Goal: Unclear

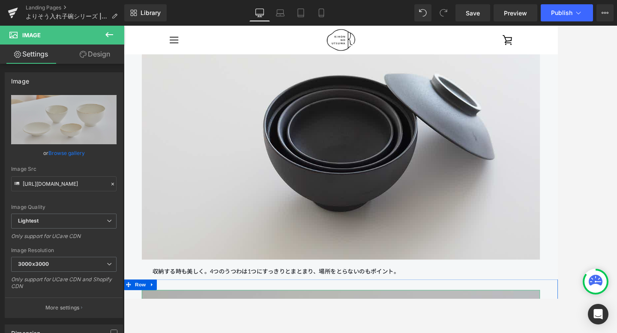
scroll to position [1406, 0]
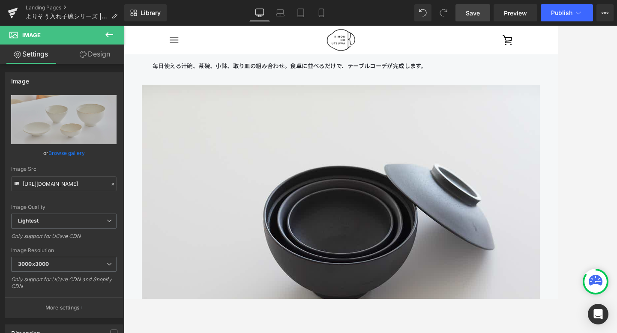
click at [460, 15] on link "Save" at bounding box center [473, 12] width 35 height 17
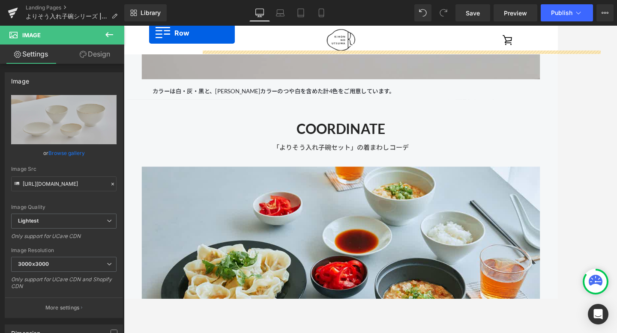
scroll to position [2050, 0]
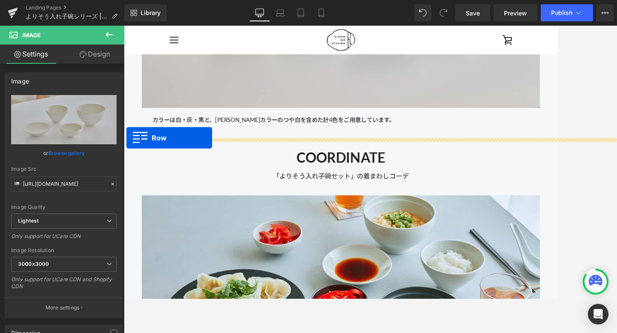
drag, startPoint x: 128, startPoint y: 180, endPoint x: 127, endPoint y: 160, distance: 20.2
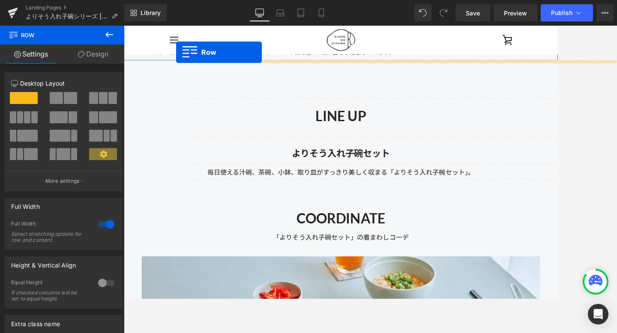
scroll to position [2105, 0]
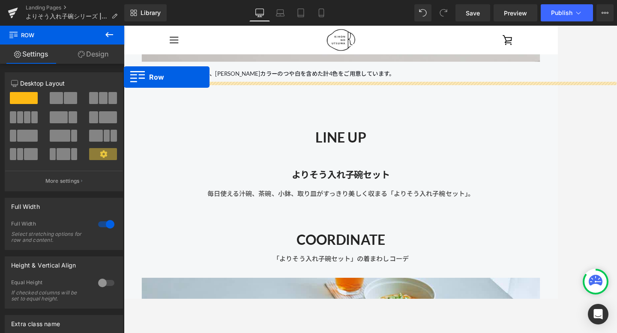
drag, startPoint x: 130, startPoint y: 141, endPoint x: 118, endPoint y: 90, distance: 51.9
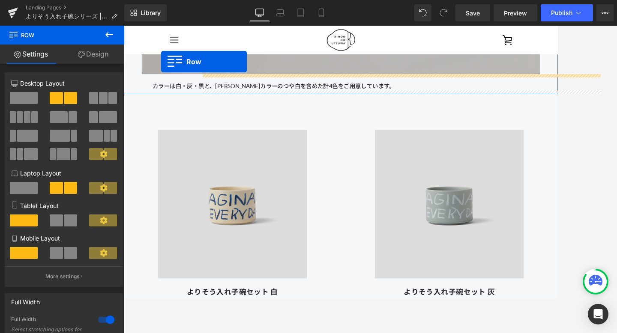
scroll to position [2039, 0]
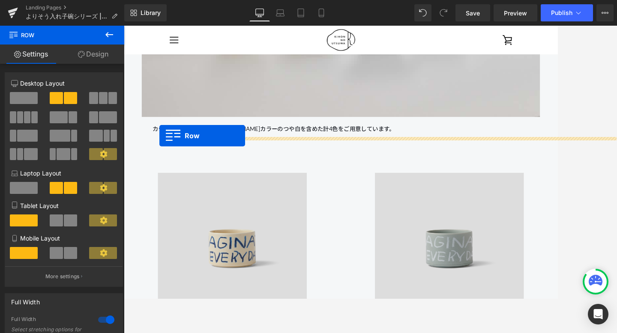
drag, startPoint x: 129, startPoint y: 246, endPoint x: 166, endPoint y: 157, distance: 96.4
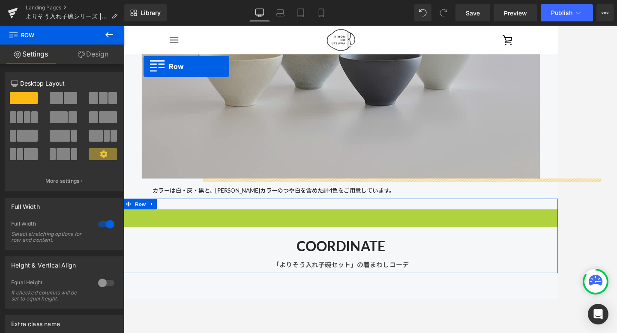
scroll to position [1956, 0]
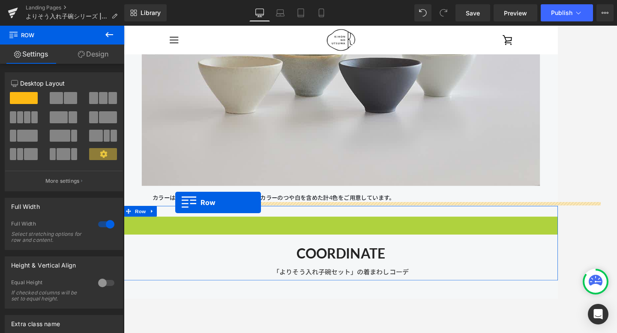
drag, startPoint x: 134, startPoint y: 87, endPoint x: 184, endPoint y: 237, distance: 158.7
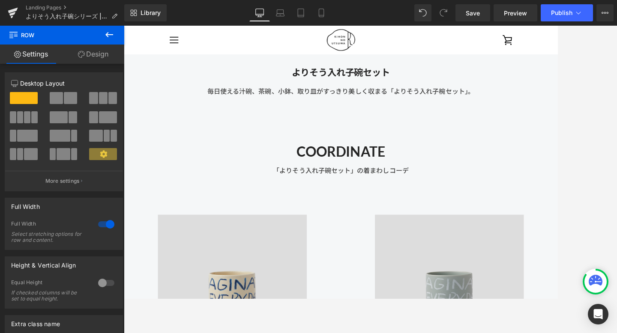
scroll to position [2207, 0]
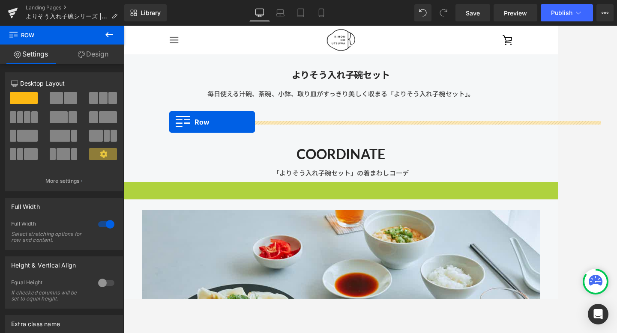
drag, startPoint x: 130, startPoint y: 219, endPoint x: 178, endPoint y: 141, distance: 91.5
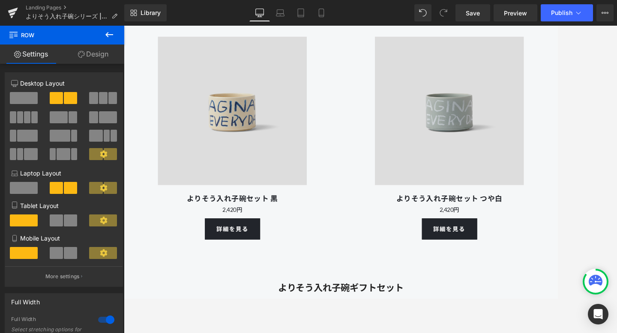
scroll to position [4009, 0]
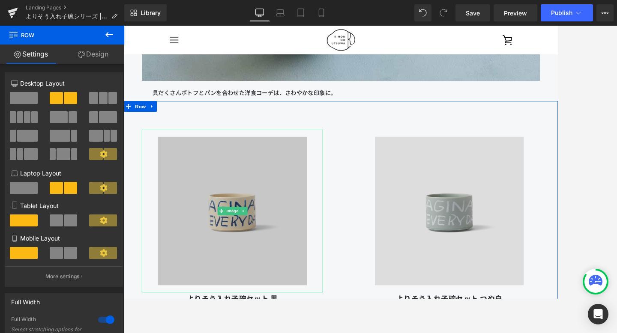
click at [172, 180] on img at bounding box center [253, 247] width 195 height 195
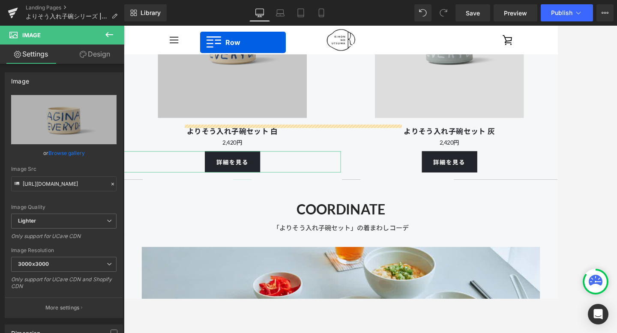
scroll to position [2380, 0]
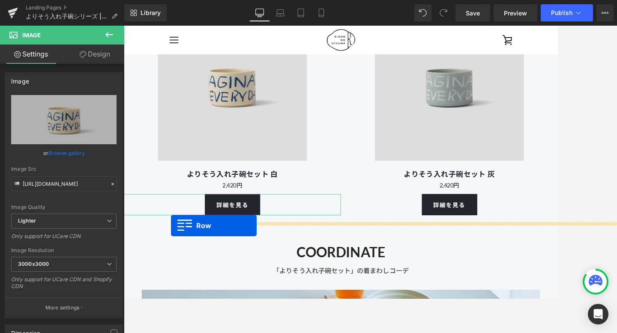
drag, startPoint x: 128, startPoint y: 122, endPoint x: 180, endPoint y: 265, distance: 151.9
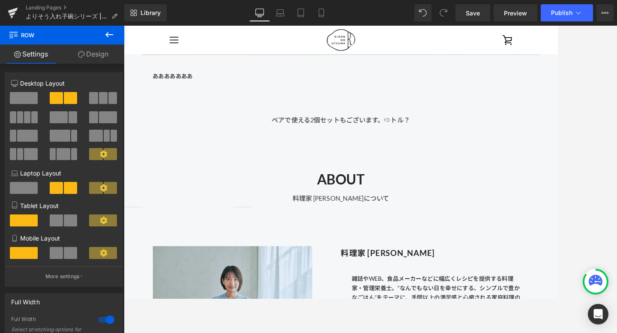
scroll to position [8295, 0]
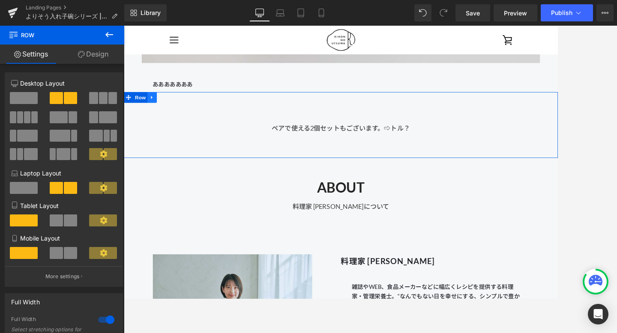
click at [158, 114] on icon at bounding box center [158, 111] width 6 height 6
click at [180, 113] on icon at bounding box center [180, 111] width 6 height 6
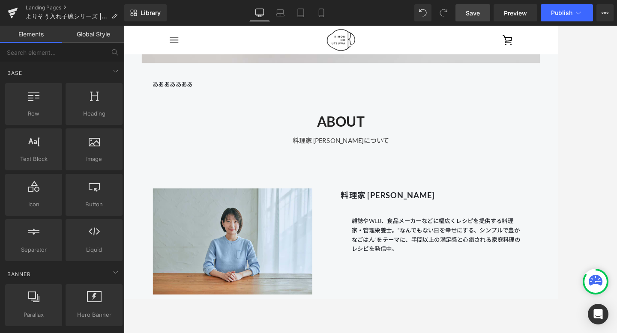
click at [473, 13] on span "Save" at bounding box center [473, 13] width 14 height 9
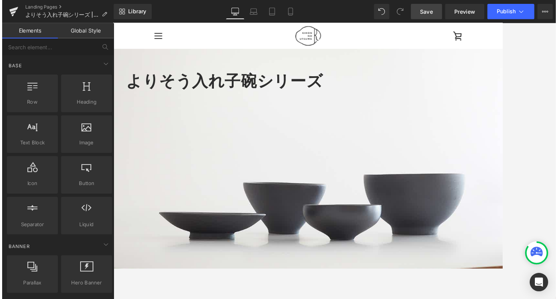
scroll to position [0, 0]
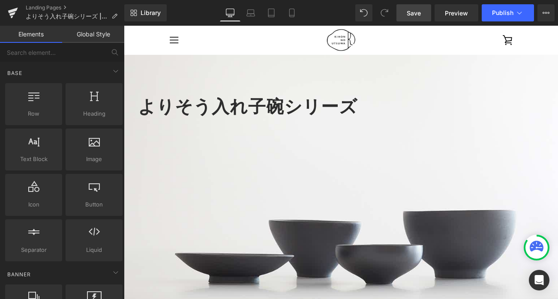
click at [411, 17] on span "Save" at bounding box center [414, 13] width 14 height 9
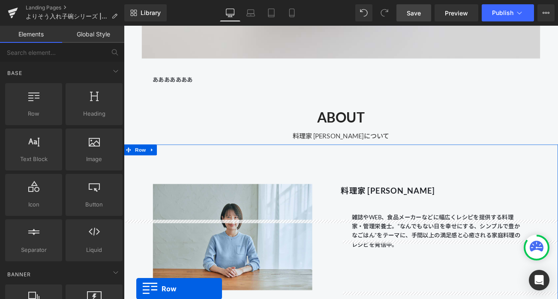
scroll to position [7985, 0]
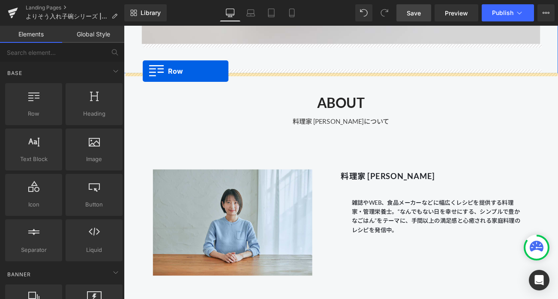
drag, startPoint x: 128, startPoint y: 127, endPoint x: 147, endPoint y: 80, distance: 51.0
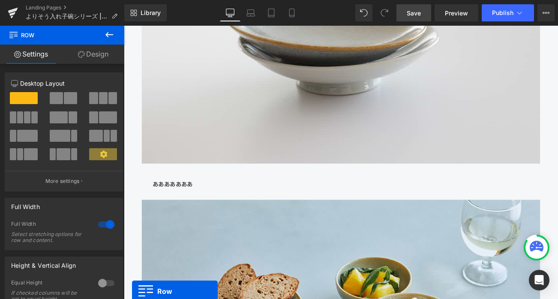
scroll to position [7531, 0]
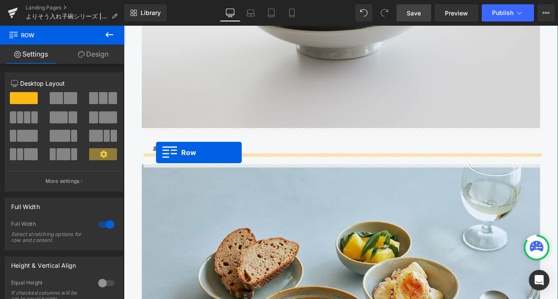
drag, startPoint x: 127, startPoint y: 149, endPoint x: 162, endPoint y: 177, distance: 45.1
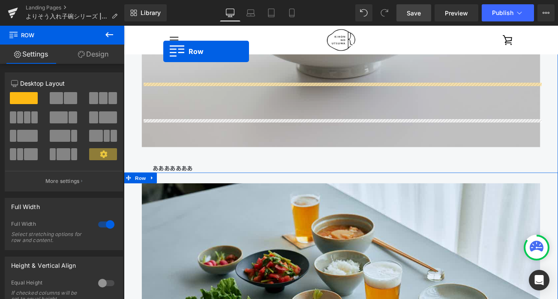
scroll to position [7129, 0]
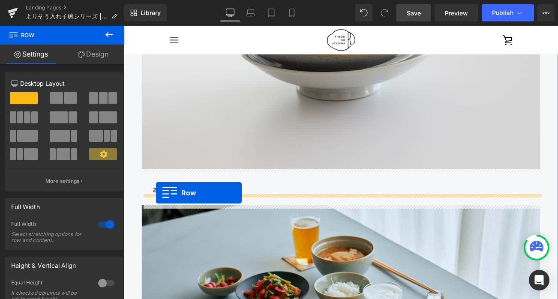
drag, startPoint x: 131, startPoint y: 89, endPoint x: 162, endPoint y: 225, distance: 139.9
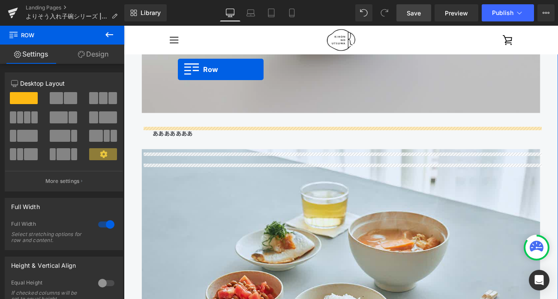
scroll to position [6825, 0]
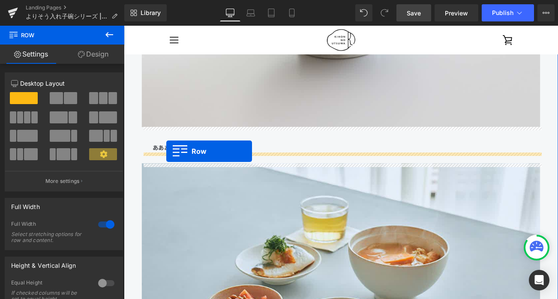
drag, startPoint x: 128, startPoint y: 97, endPoint x: 174, endPoint y: 176, distance: 91.4
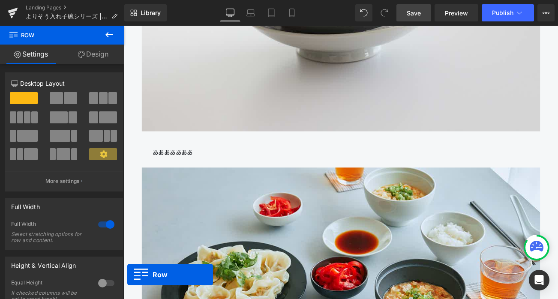
scroll to position [6795, 0]
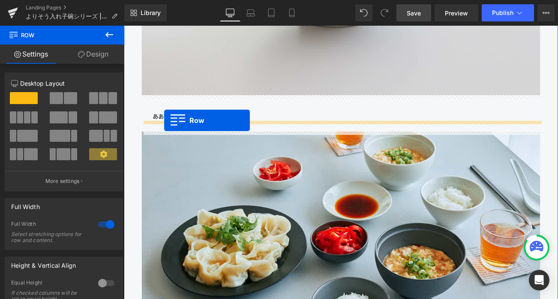
drag, startPoint x: 128, startPoint y: 111, endPoint x: 172, endPoint y: 139, distance: 52.2
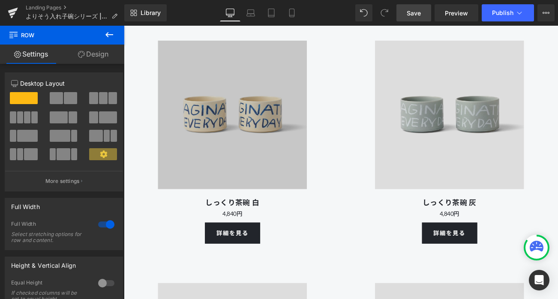
scroll to position [4816, 0]
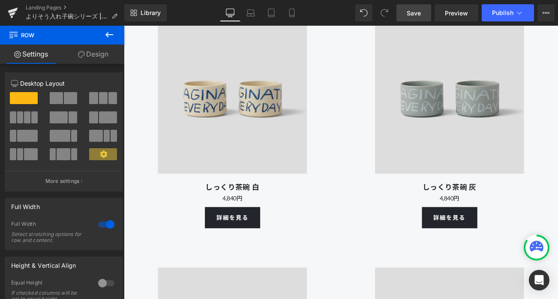
click at [403, 5] on link "Save" at bounding box center [413, 12] width 35 height 17
click at [407, 6] on link "Save" at bounding box center [413, 12] width 35 height 17
